Goal: Information Seeking & Learning: Learn about a topic

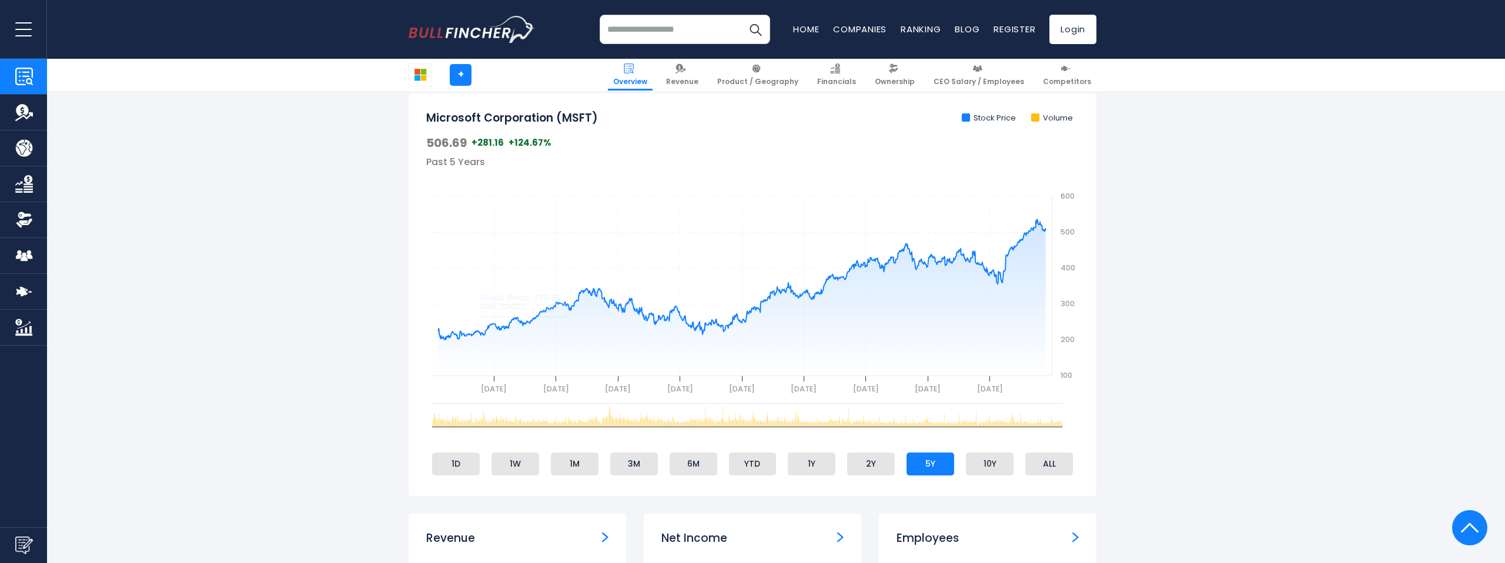
scroll to position [403, 0]
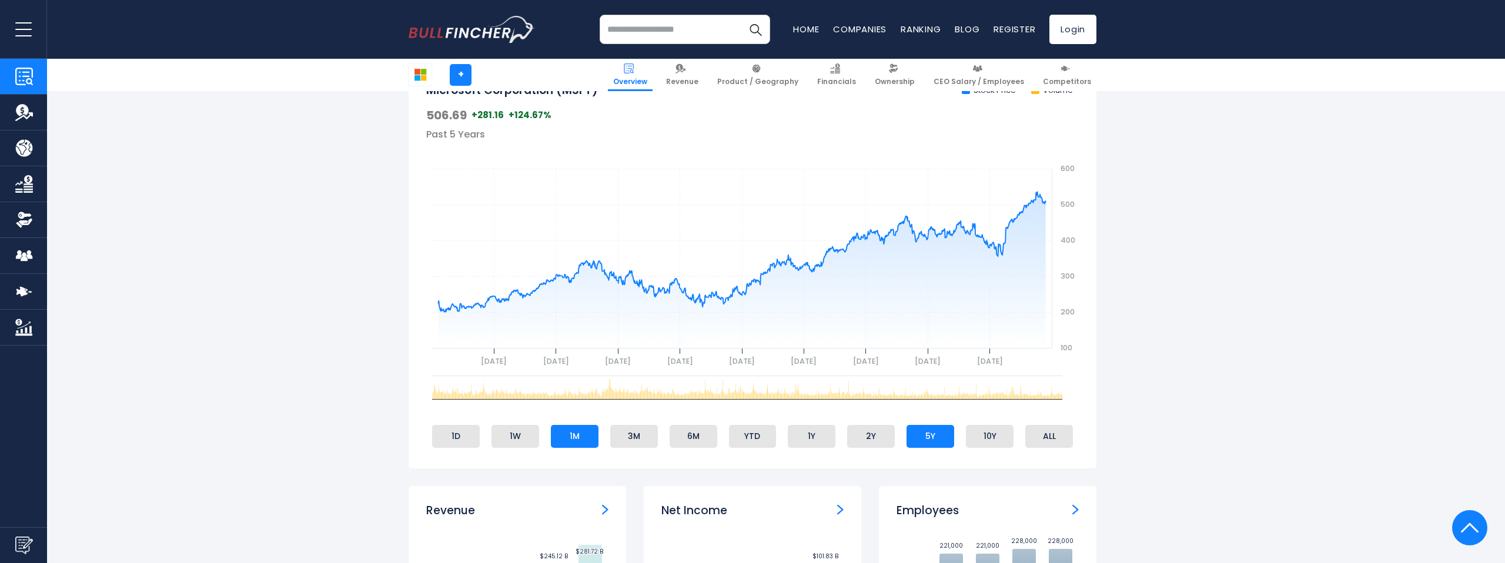
click at [570, 443] on li "1M" at bounding box center [575, 436] width 48 height 22
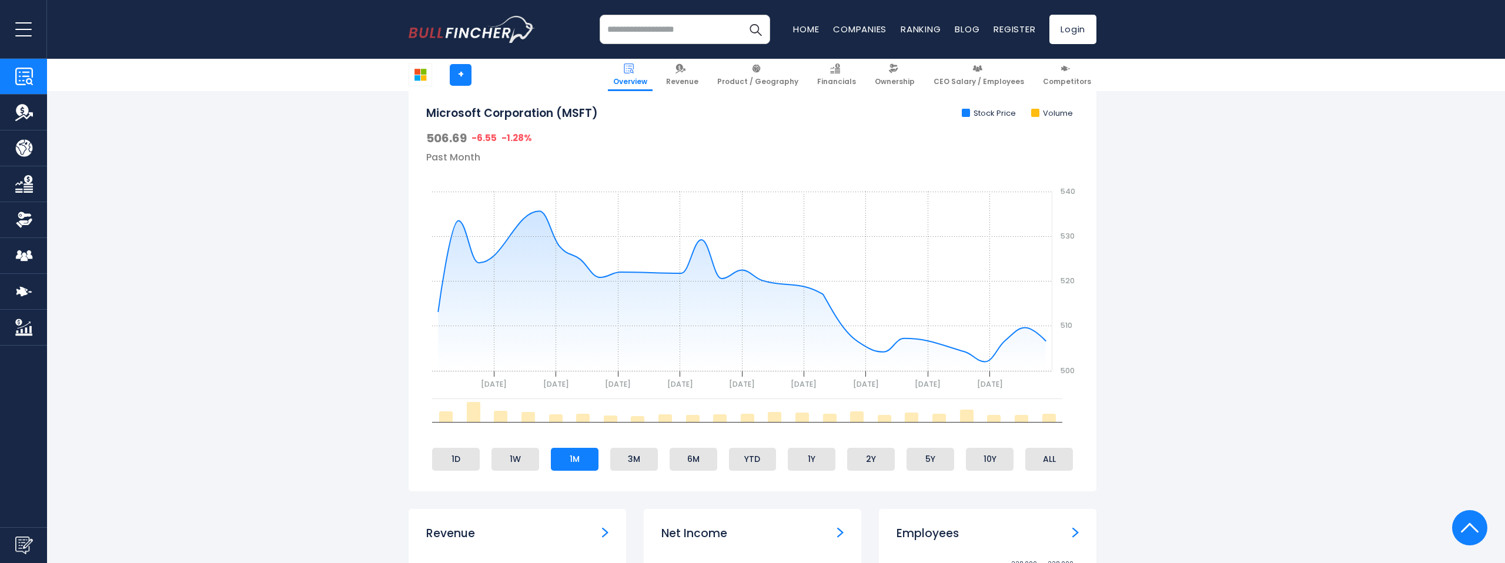
scroll to position [377, 0]
click at [514, 466] on li "1W" at bounding box center [515, 461] width 48 height 22
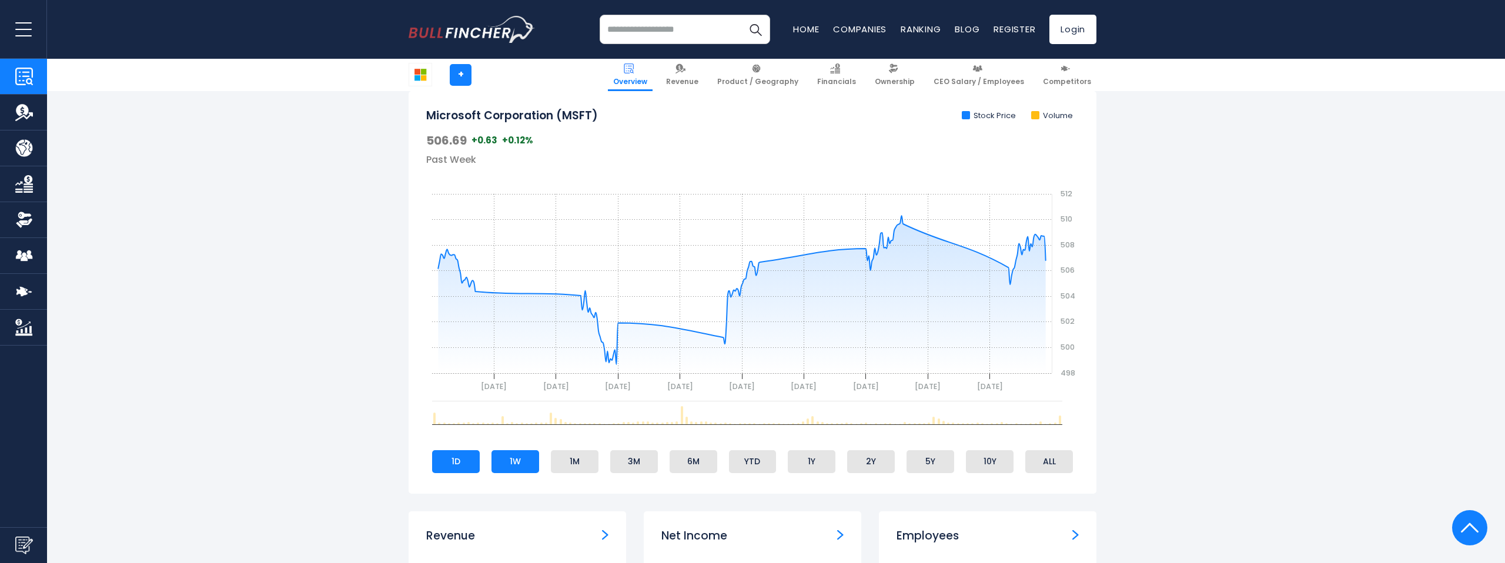
click at [460, 461] on li "1D" at bounding box center [456, 461] width 48 height 22
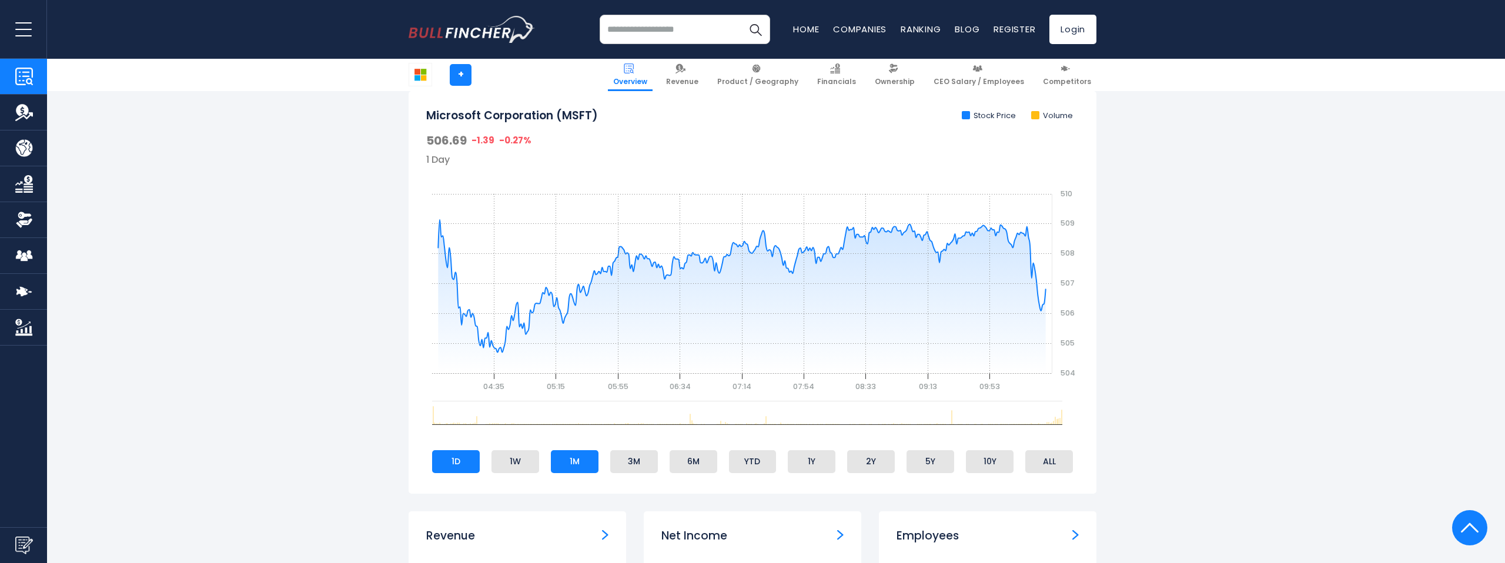
click at [573, 467] on li "1M" at bounding box center [575, 461] width 48 height 22
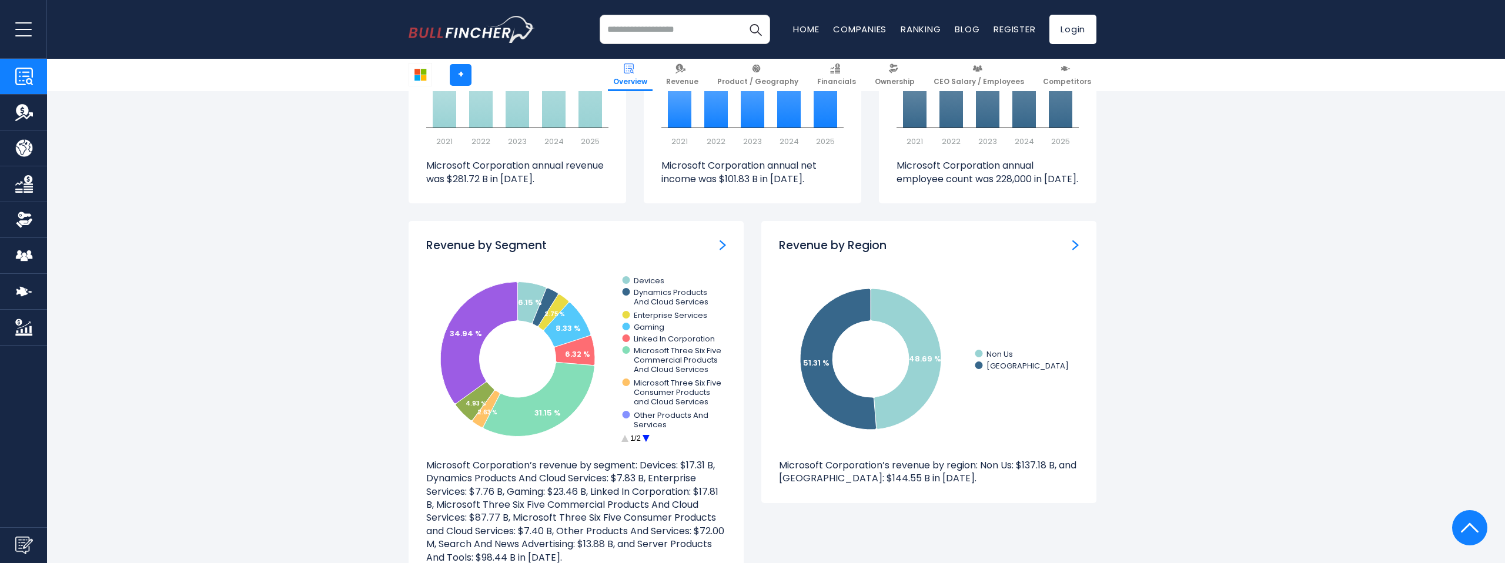
scroll to position [973, 0]
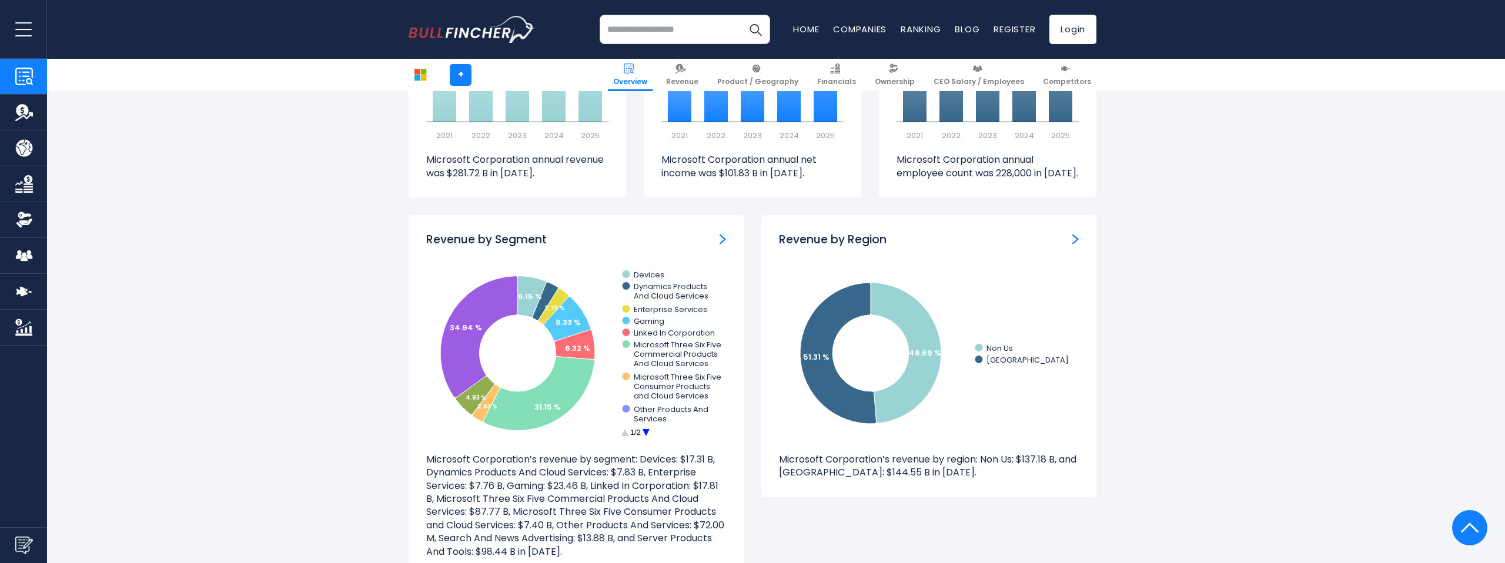
click at [646, 431] on circle at bounding box center [646, 432] width 18 height 18
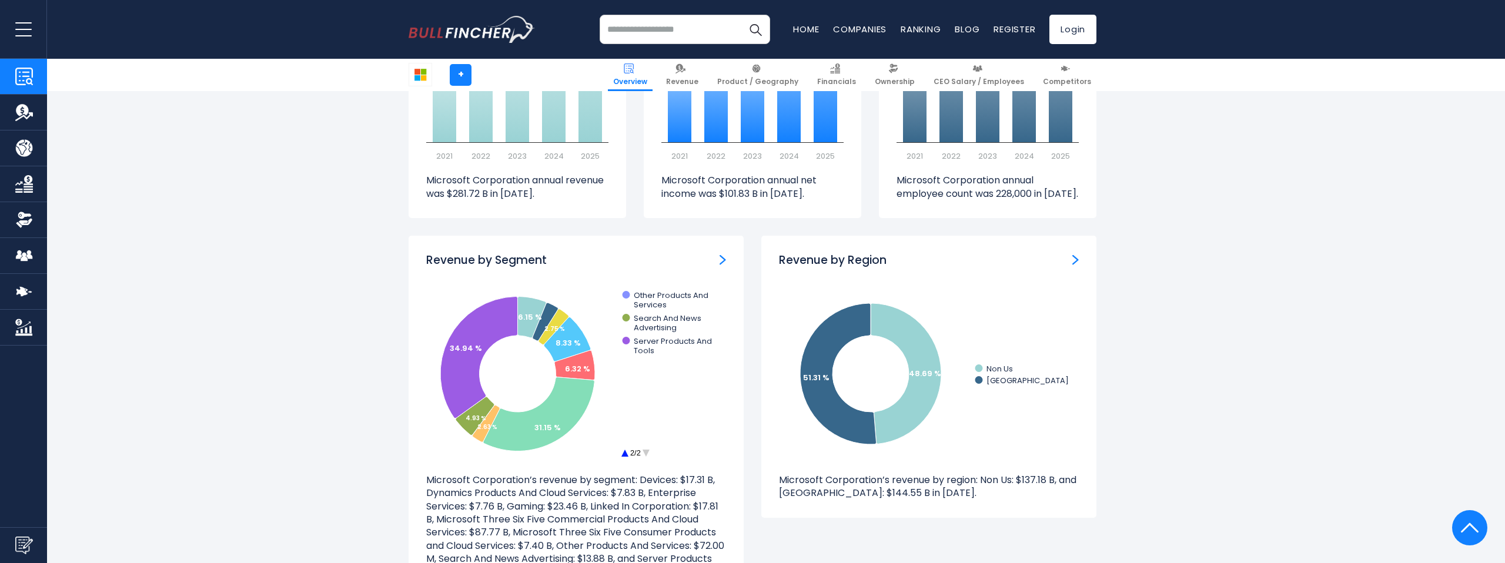
scroll to position [955, 0]
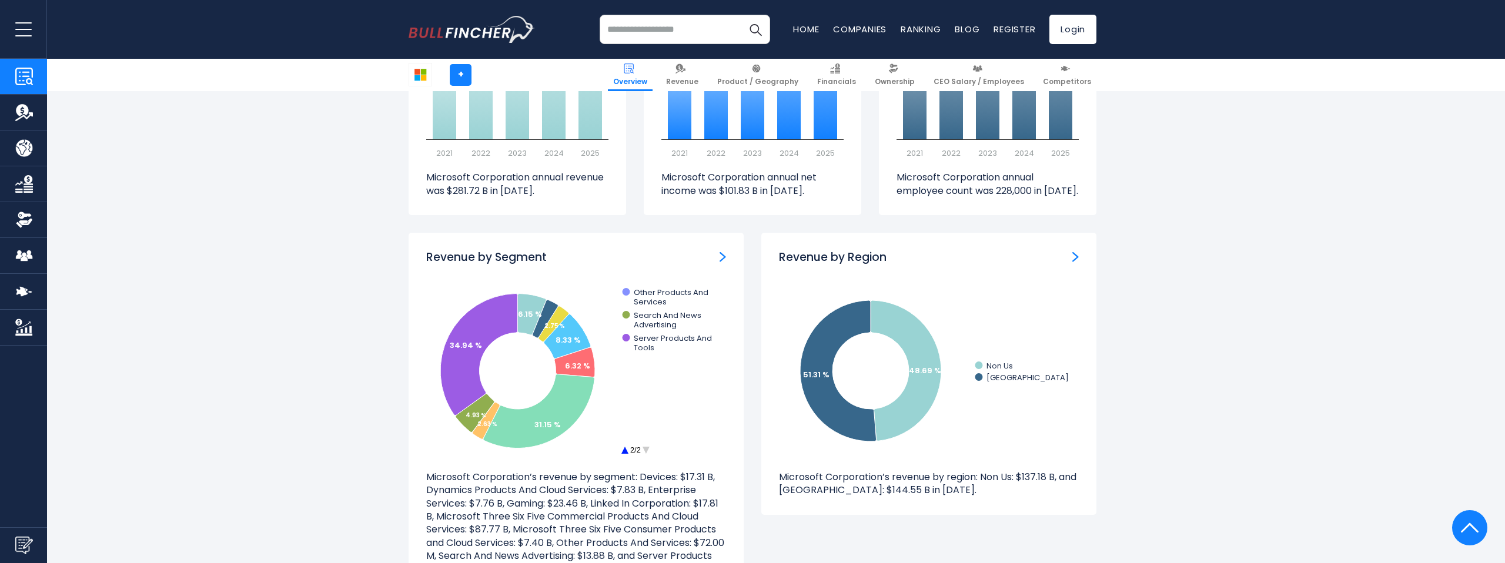
click at [626, 452] on circle at bounding box center [624, 450] width 18 height 18
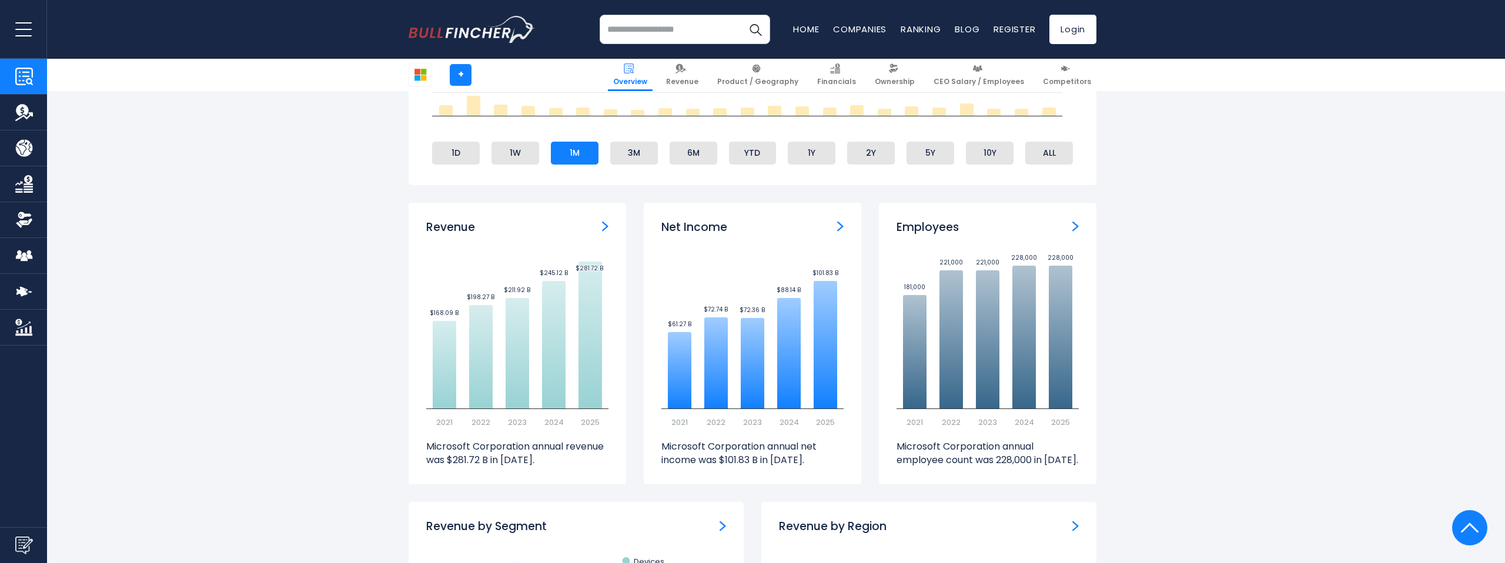
scroll to position [0, 0]
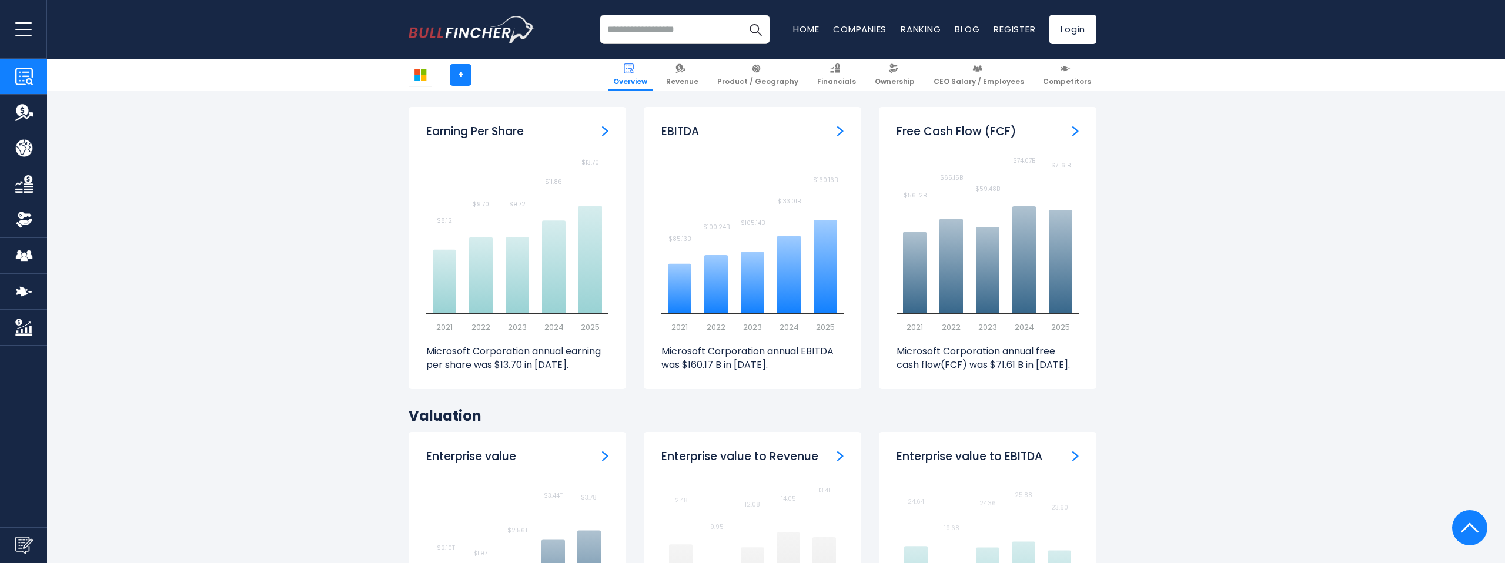
scroll to position [3100, 0]
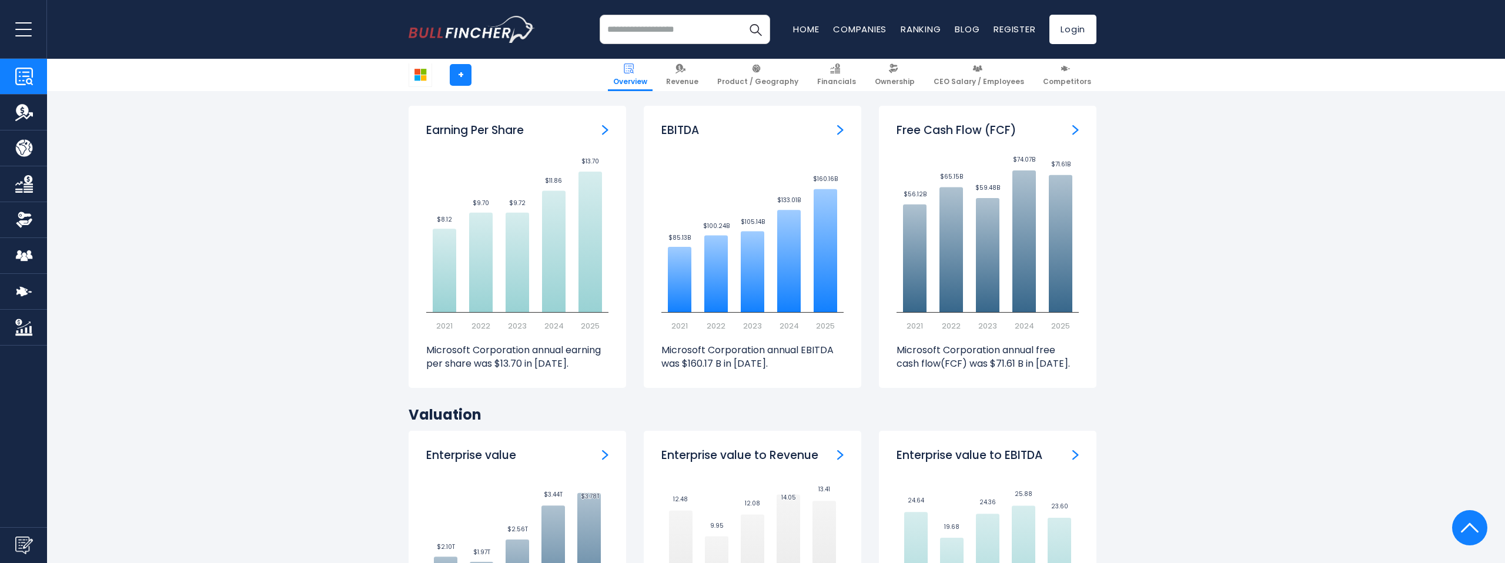
click at [731, 26] on input "search" at bounding box center [685, 29] width 170 height 29
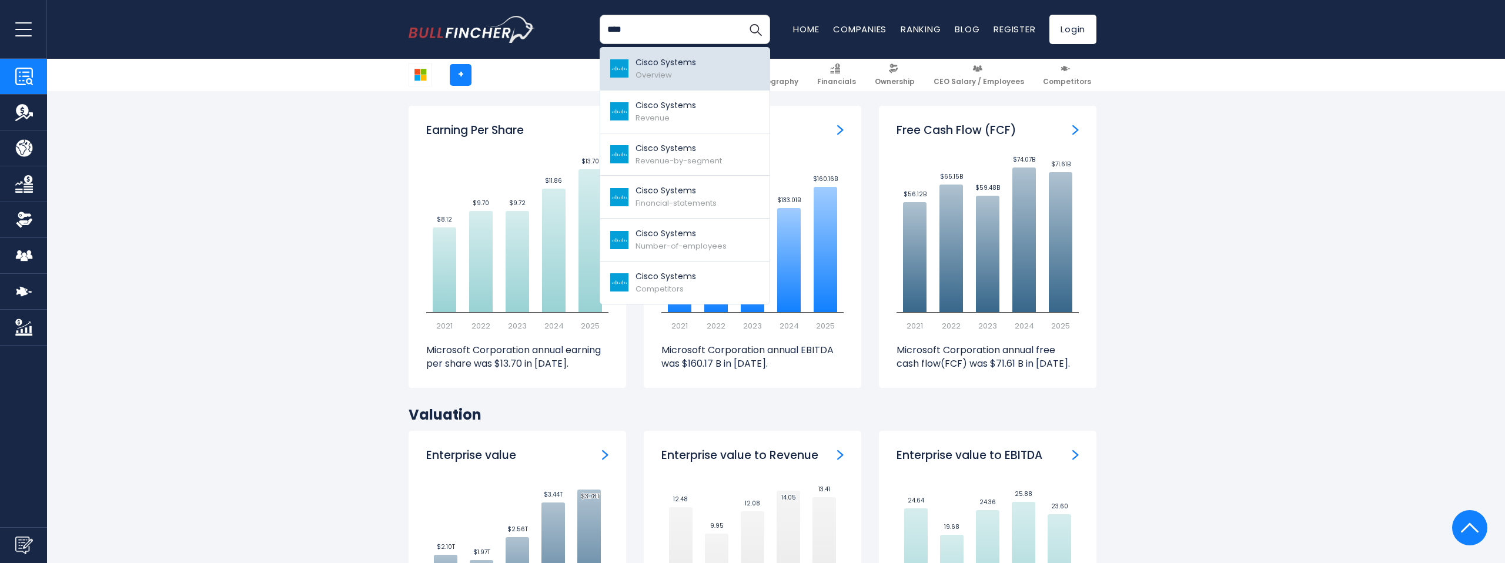
type input "****"
click at [710, 73] on link "Cisco Systems Overview" at bounding box center [684, 69] width 169 height 43
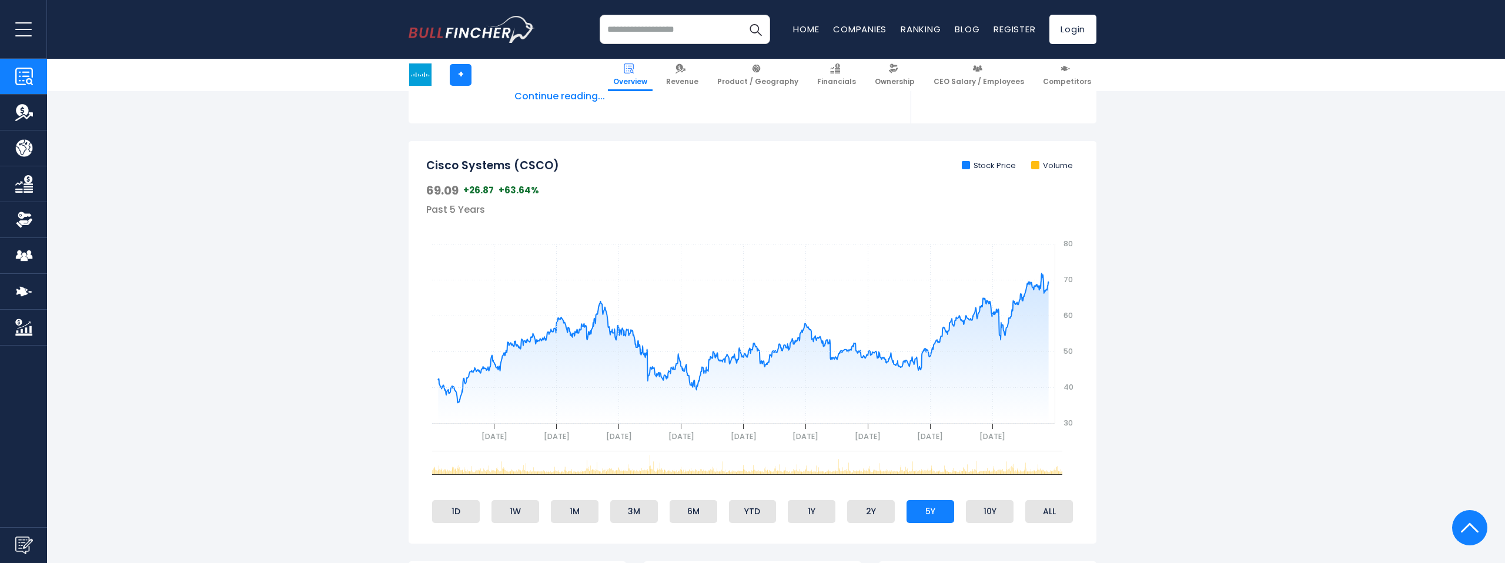
scroll to position [331, 0]
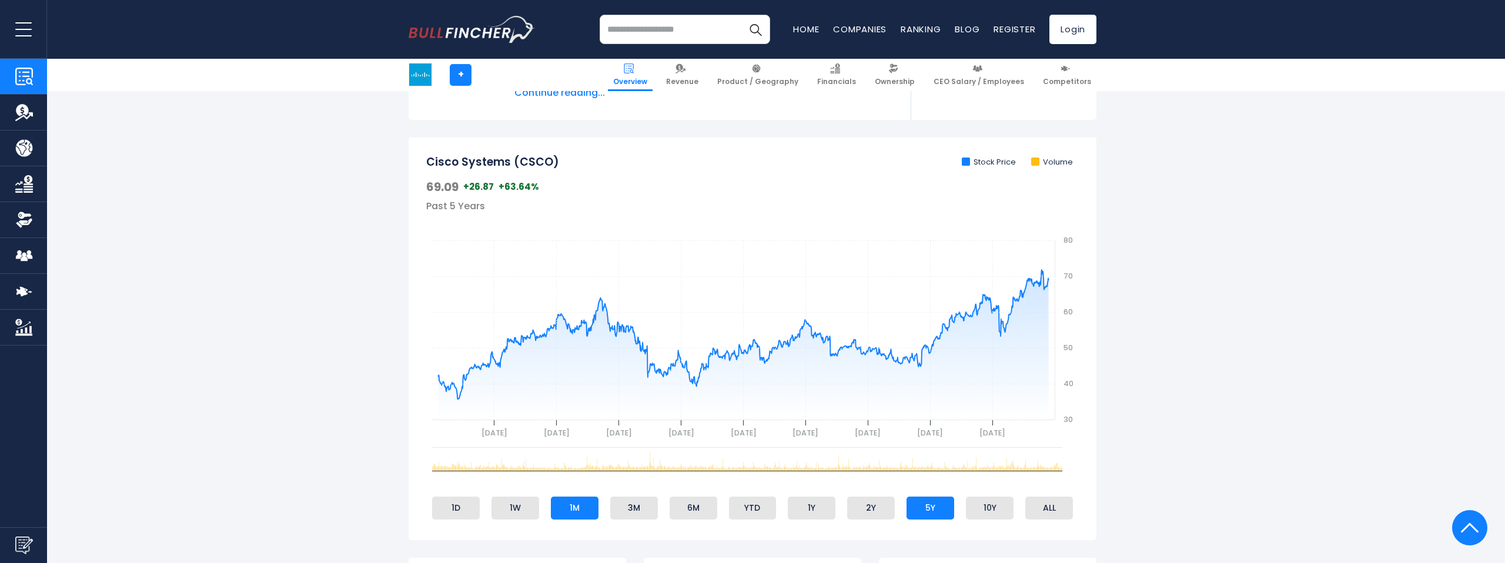
click at [591, 511] on li "1M" at bounding box center [575, 508] width 48 height 22
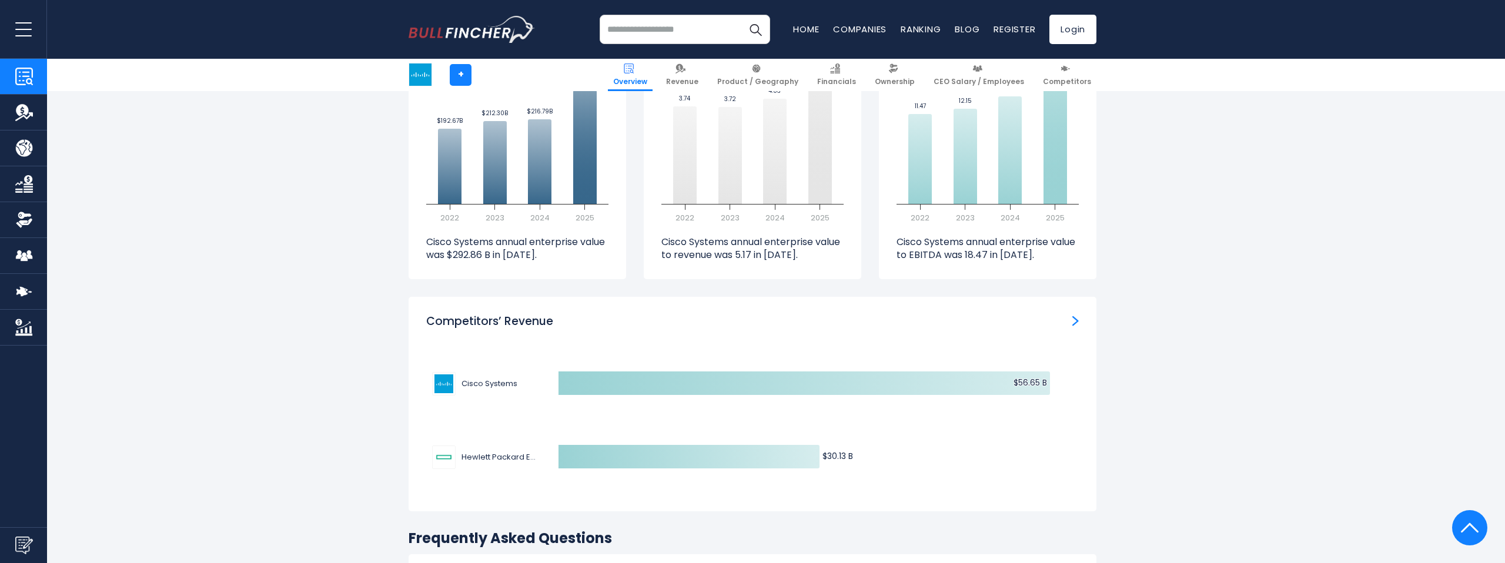
scroll to position [3495, 0]
click at [1077, 314] on img "Competitors’ Revenue" at bounding box center [1075, 319] width 6 height 11
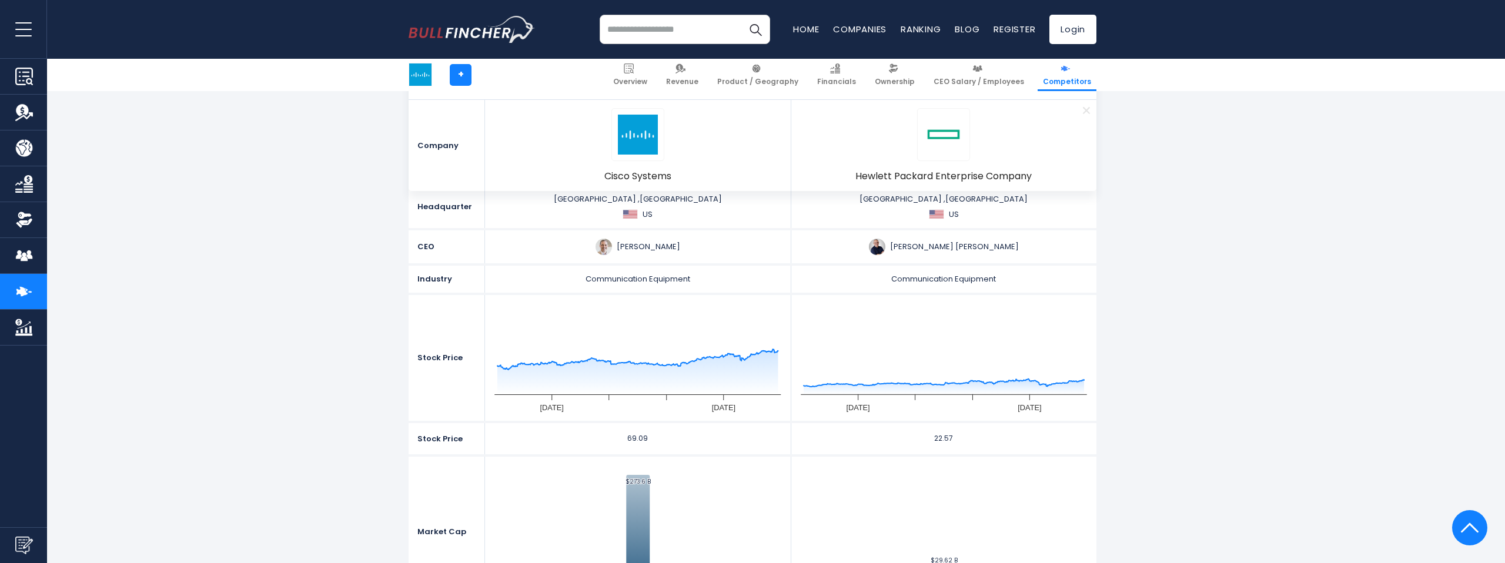
scroll to position [212, 0]
click at [775, 350] on icon "gh" at bounding box center [775, 350] width 7 height 7
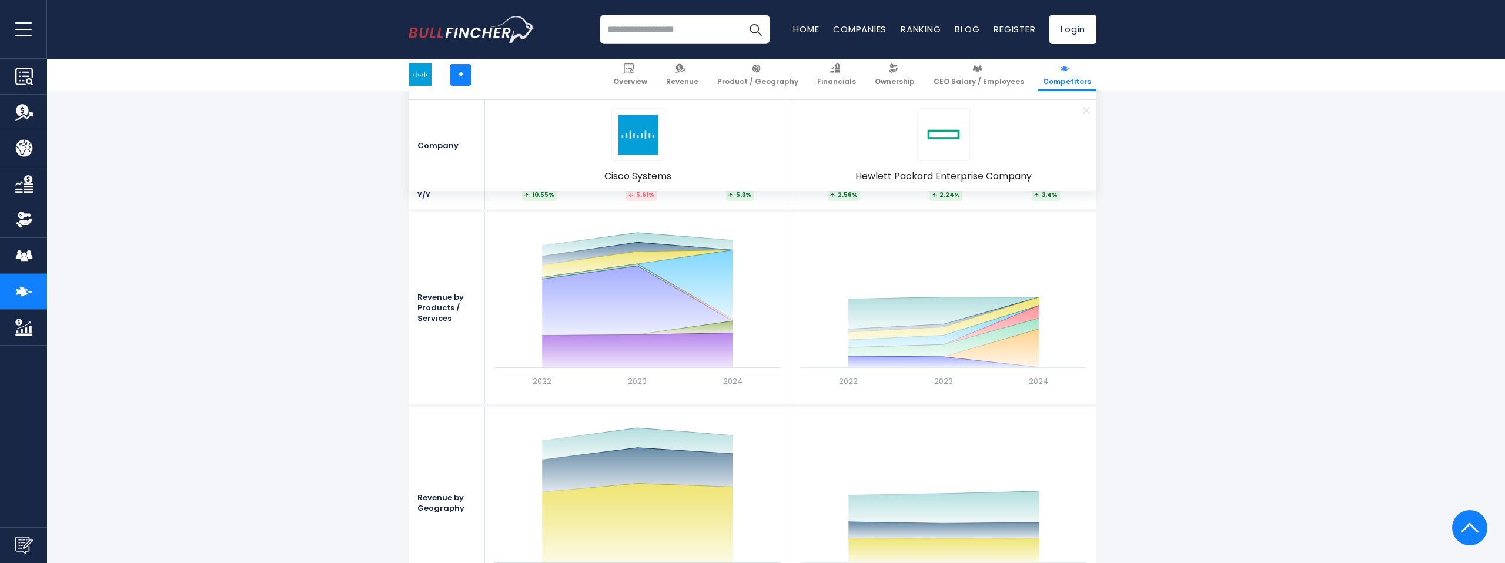
scroll to position [1184, 0]
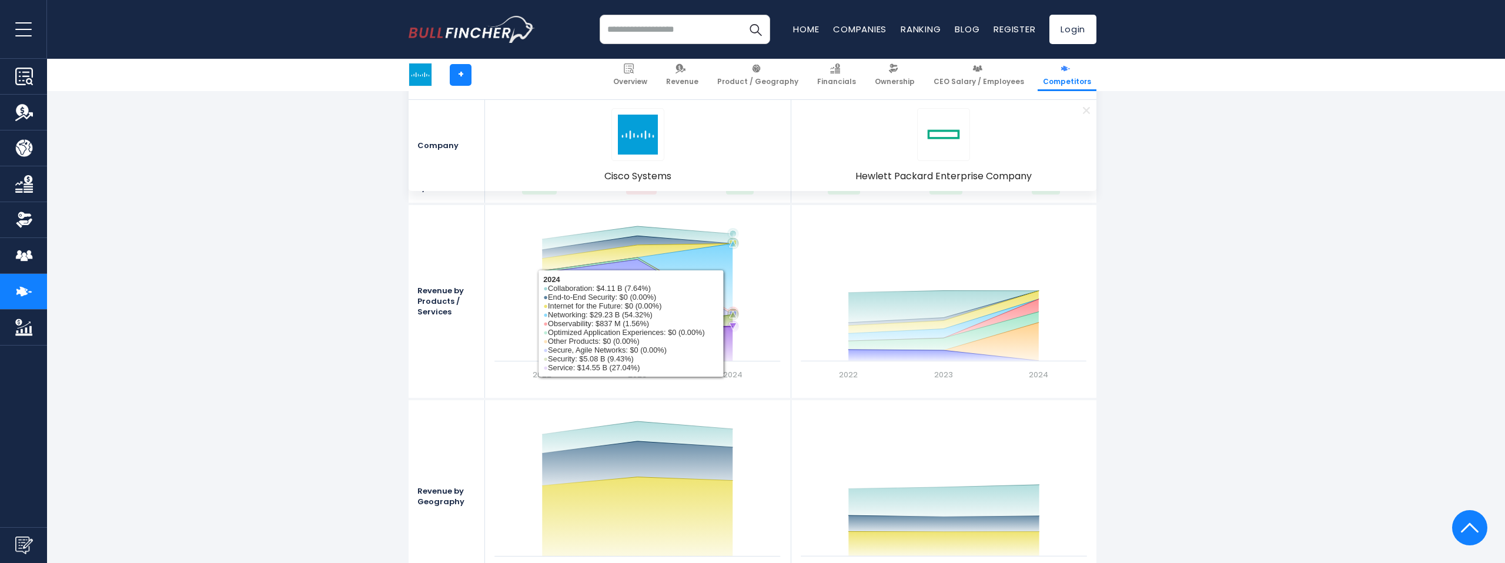
click at [732, 327] on icon at bounding box center [732, 326] width 7 height 7
click at [734, 313] on icon at bounding box center [733, 315] width 12 height 12
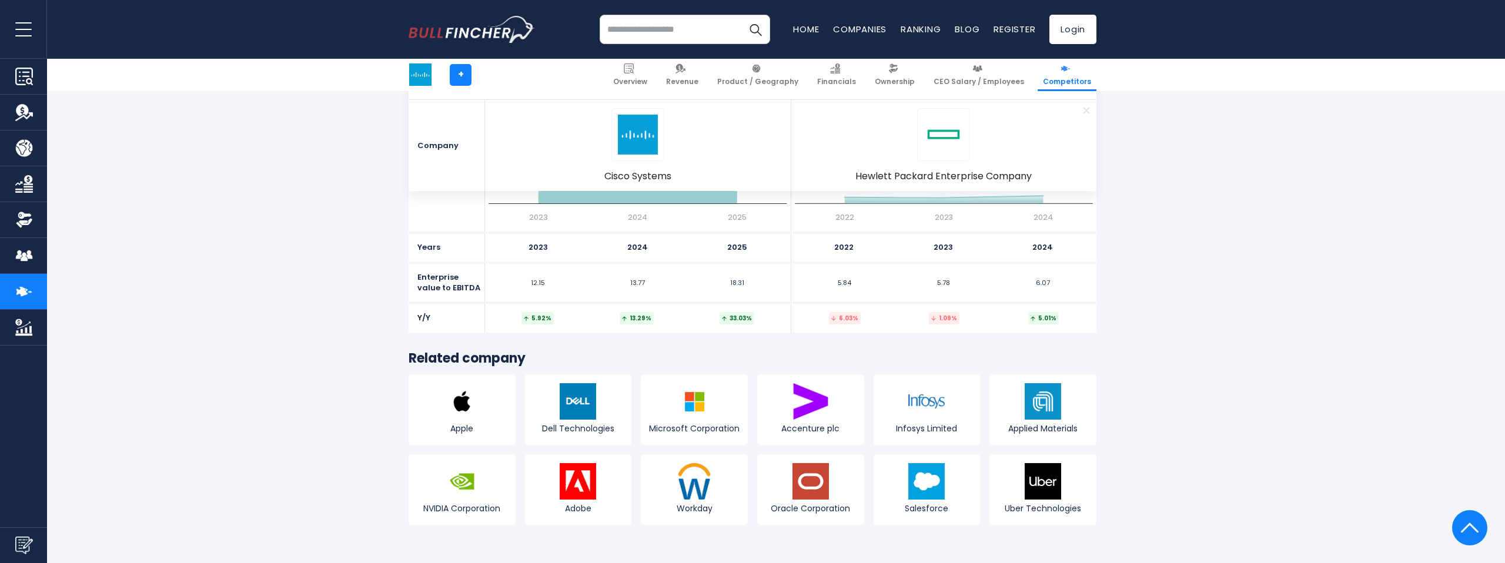
scroll to position [6289, 0]
